Goal: Task Accomplishment & Management: Manage account settings

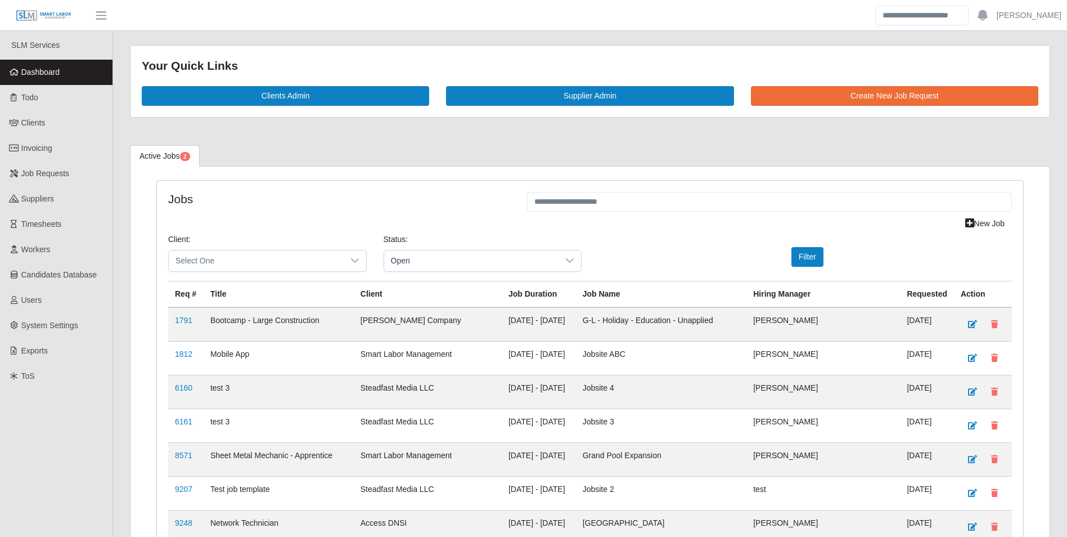
click at [39, 74] on span "Dashboard" at bounding box center [40, 71] width 39 height 9
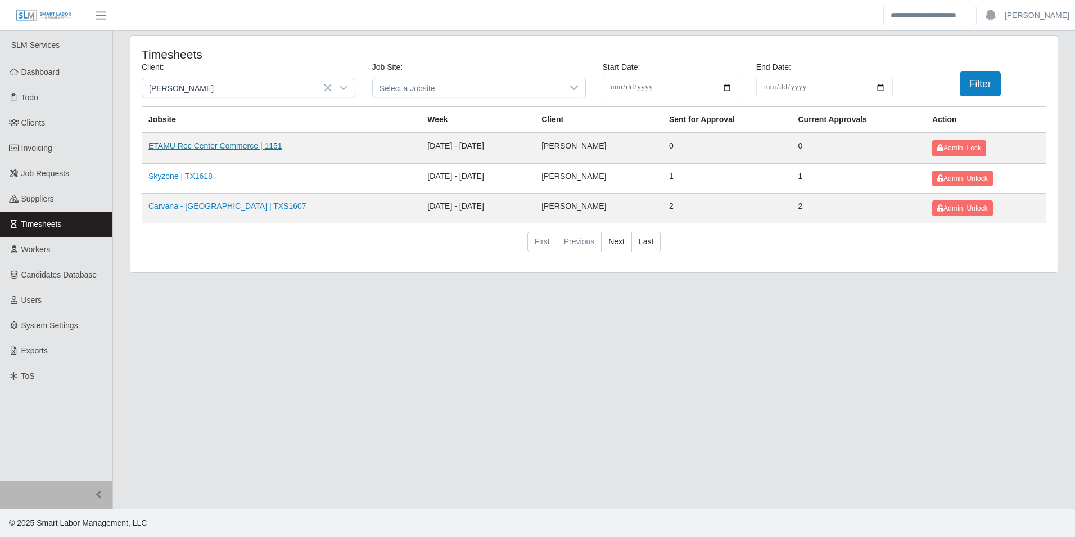
click at [201, 146] on link "ETAMU Rec Center Commerce | 1151" at bounding box center [215, 145] width 134 height 9
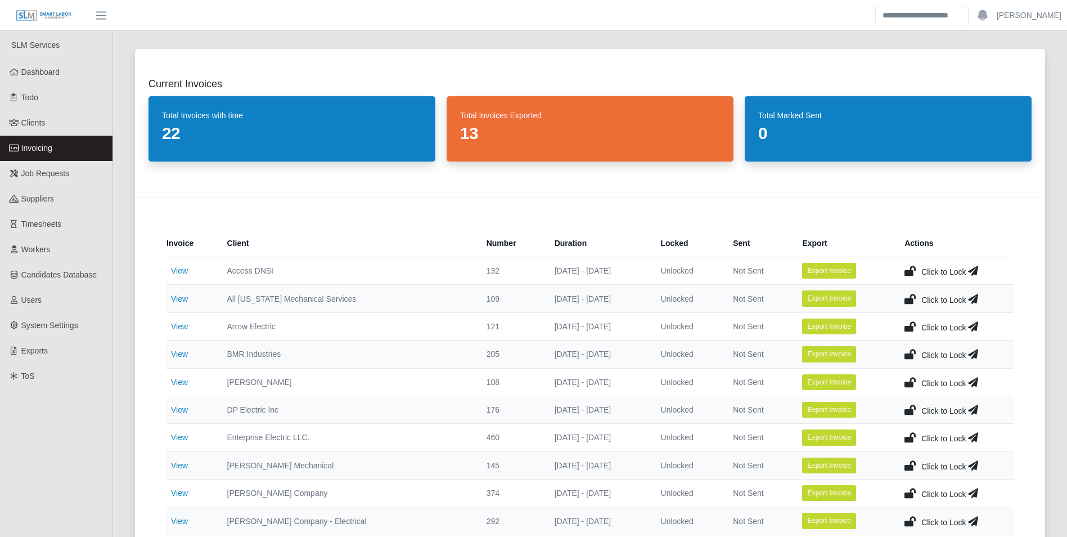
click at [42, 150] on span "Invoicing" at bounding box center [36, 147] width 31 height 9
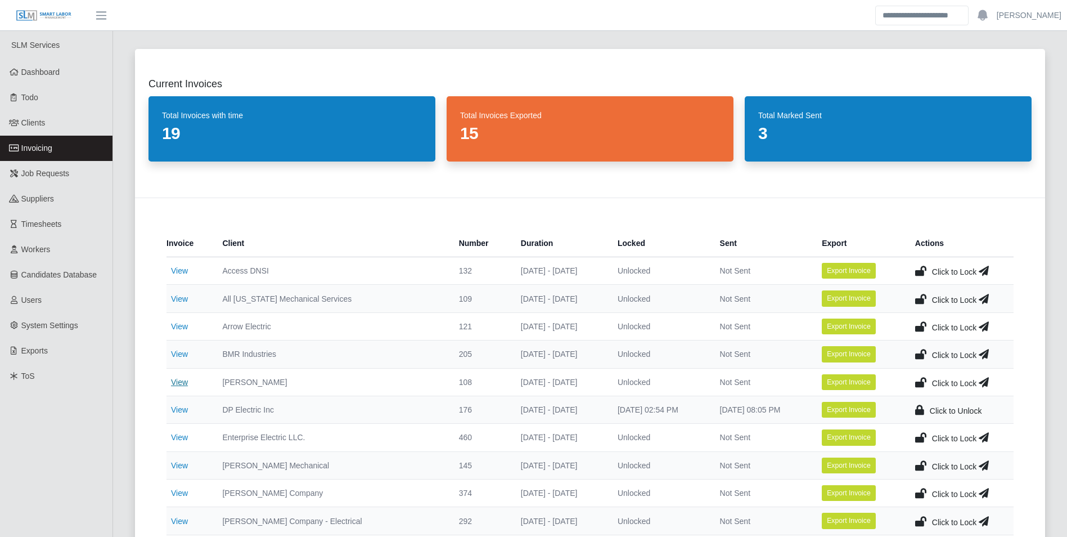
click at [184, 380] on link "View" at bounding box center [179, 381] width 17 height 9
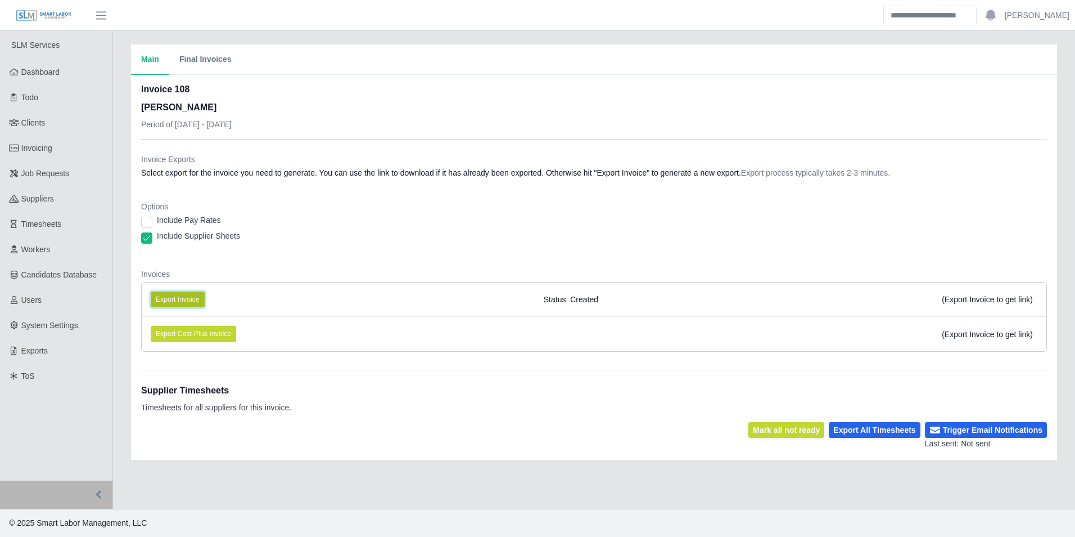
click at [186, 299] on button "Export Invoice" at bounding box center [178, 299] width 54 height 16
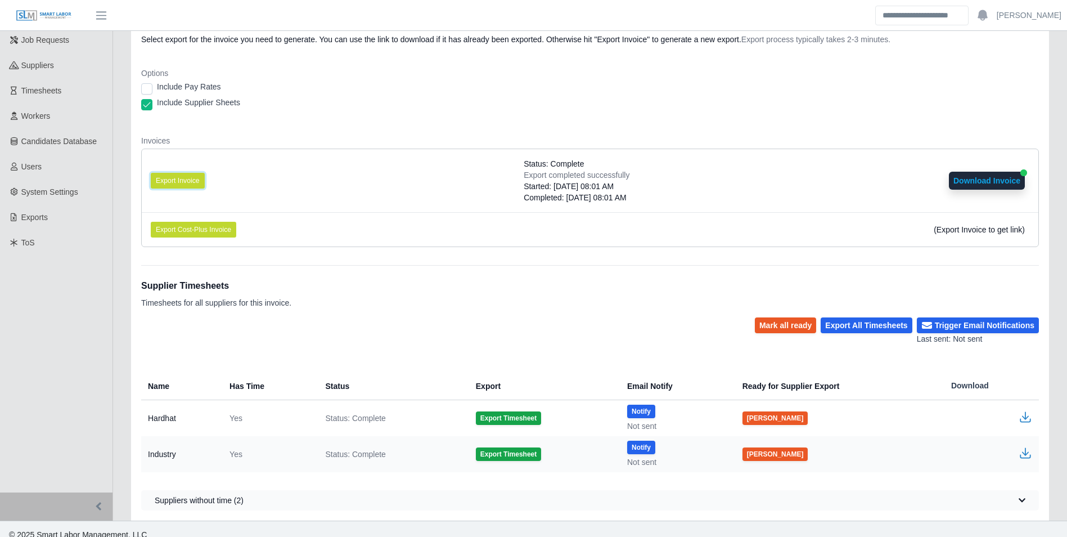
scroll to position [145, 0]
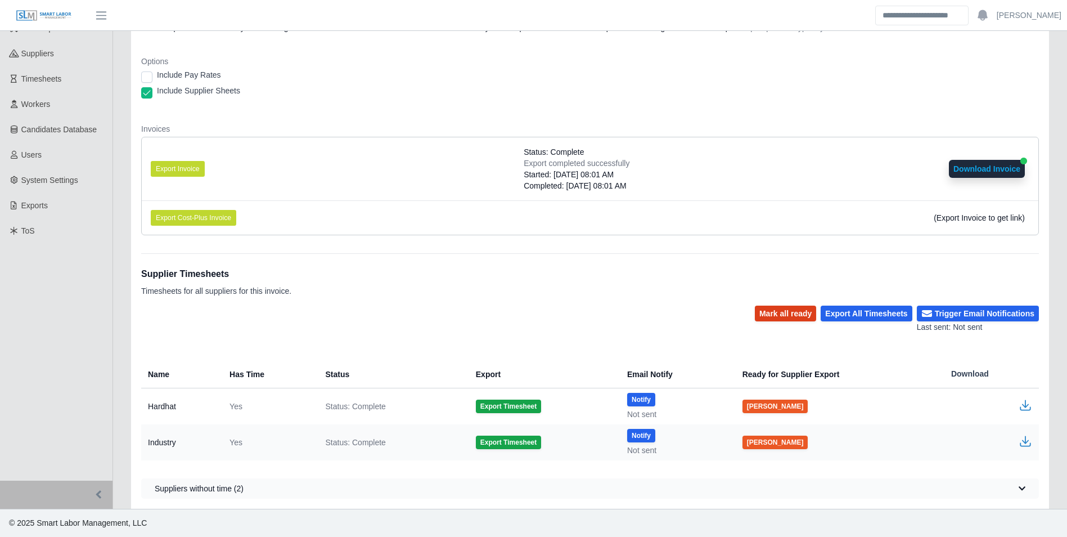
click at [796, 313] on button "Mark all ready" at bounding box center [785, 313] width 61 height 16
click at [987, 313] on button "Trigger Email Notifications" at bounding box center [978, 313] width 122 height 16
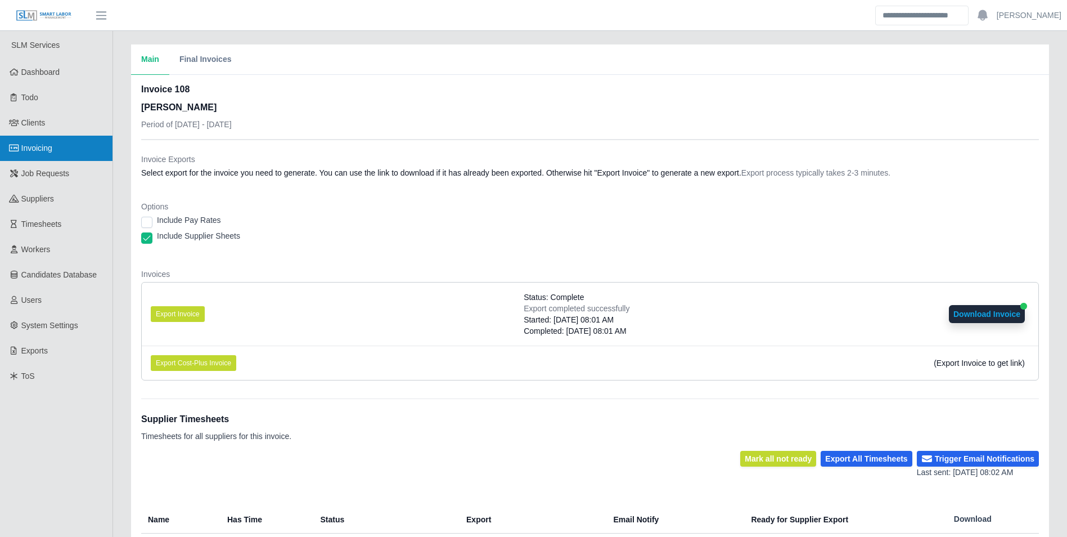
click at [56, 148] on link "Invoicing" at bounding box center [56, 148] width 112 height 25
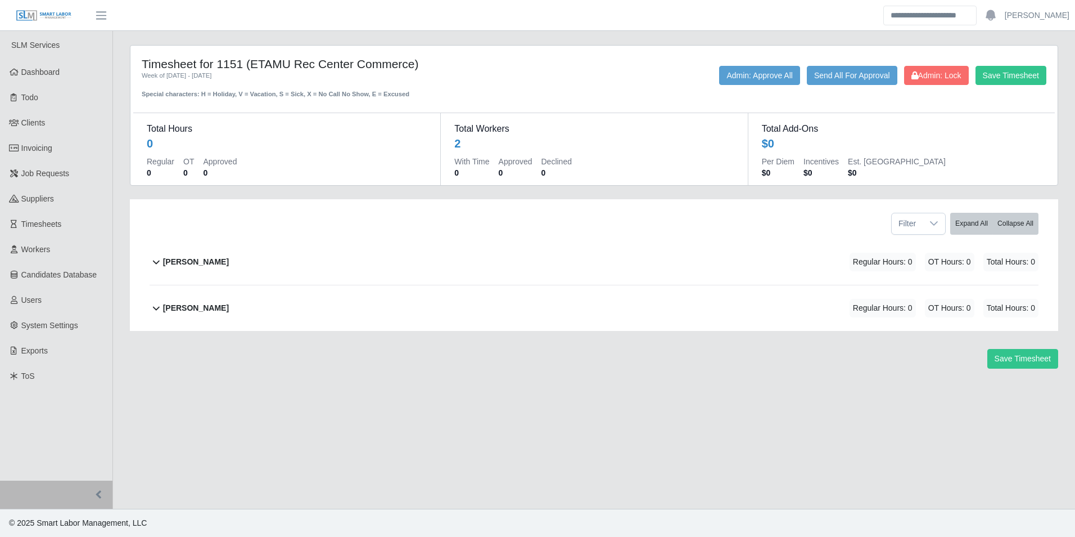
click at [211, 254] on div "Fabrizio Colaberardino" at bounding box center [196, 262] width 66 height 19
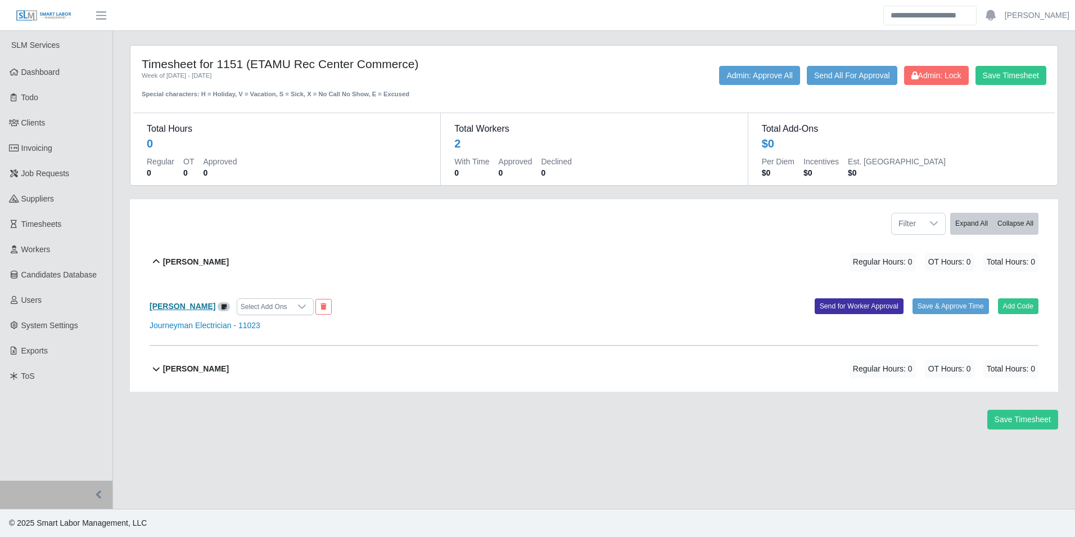
click at [203, 307] on b "Fabrizio Colaberardino" at bounding box center [183, 305] width 66 height 9
